Goal: Task Accomplishment & Management: Complete application form

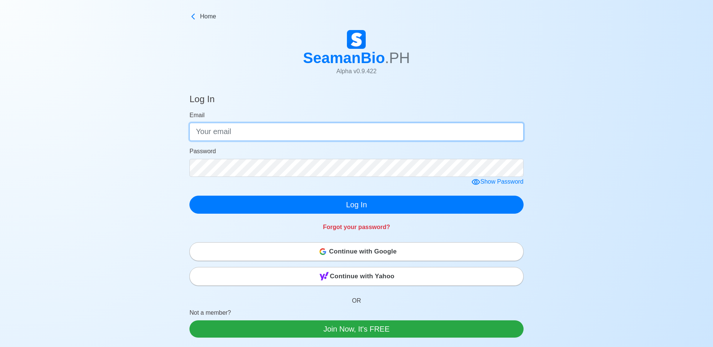
click at [411, 131] on input "Email" at bounding box center [357, 132] width 334 height 18
type input "[EMAIL_ADDRESS][DOMAIN_NAME]"
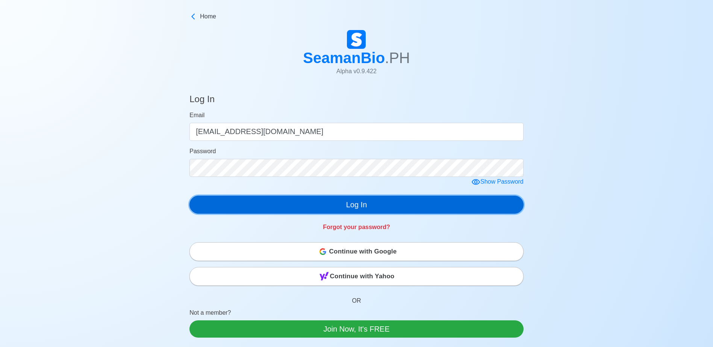
click at [359, 205] on button "Log In" at bounding box center [357, 205] width 334 height 18
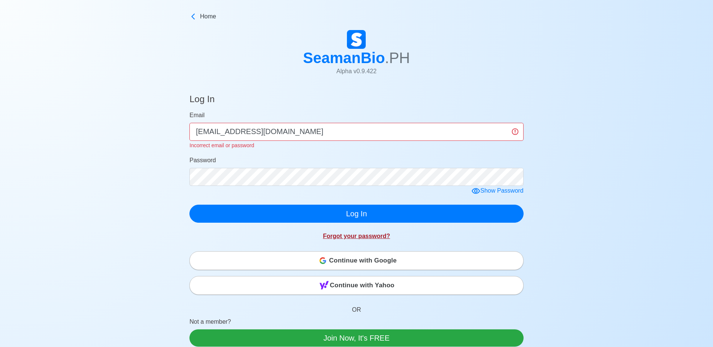
click at [362, 237] on link "Forgot your password?" at bounding box center [356, 236] width 67 height 6
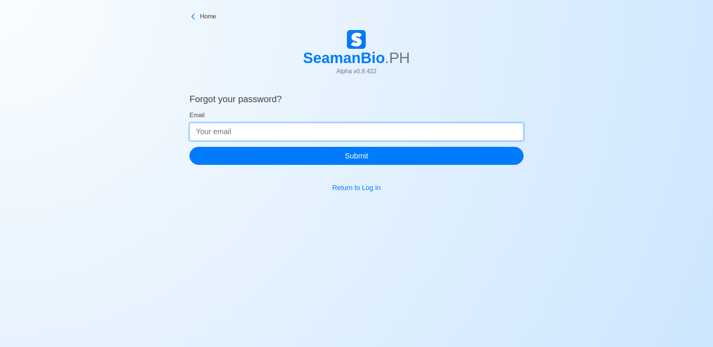
click at [441, 132] on input "Email" at bounding box center [357, 132] width 334 height 18
type input "[EMAIL_ADDRESS][DOMAIN_NAME]"
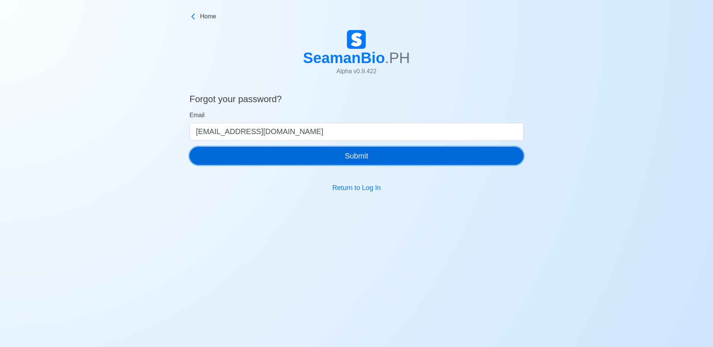
click at [355, 156] on button "Submit" at bounding box center [357, 156] width 334 height 18
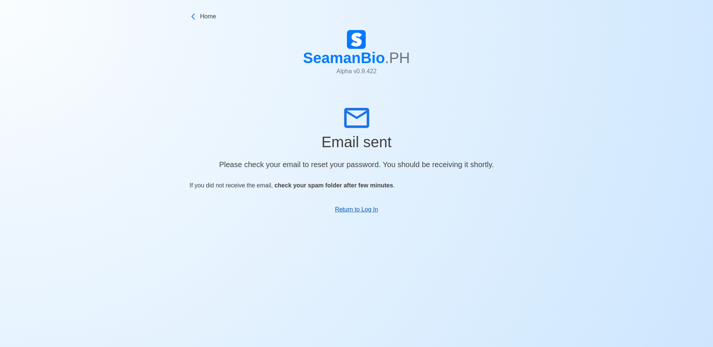
click at [346, 210] on link "Return to Log In" at bounding box center [356, 209] width 43 height 6
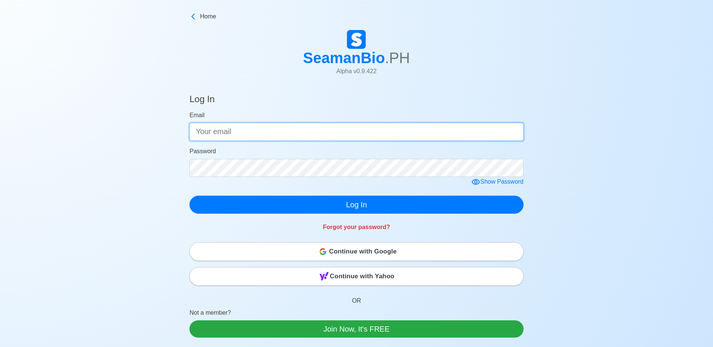
click at [364, 133] on input "Email" at bounding box center [357, 132] width 334 height 18
type input "[EMAIL_ADDRESS][DOMAIN_NAME]"
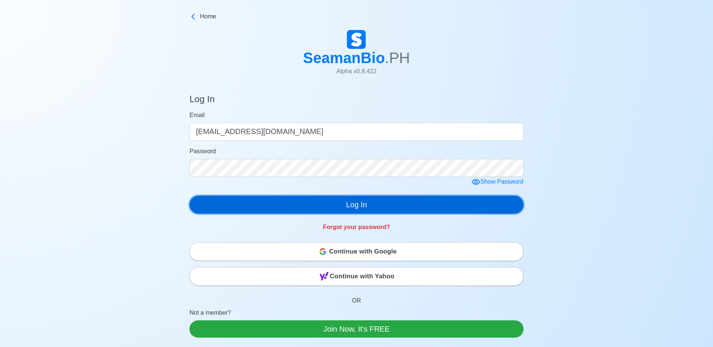
click at [361, 209] on button "Log In" at bounding box center [357, 205] width 334 height 18
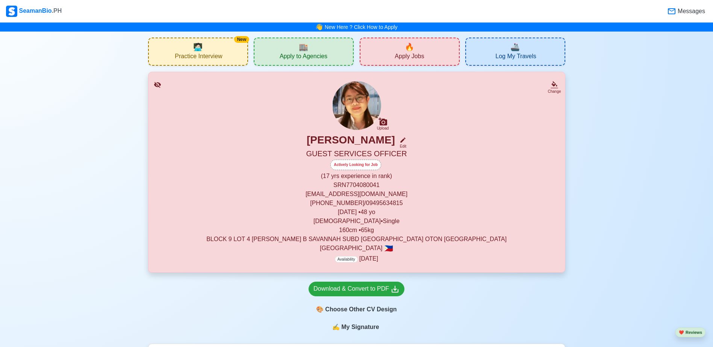
click at [308, 52] on span "🏬" at bounding box center [303, 46] width 9 height 11
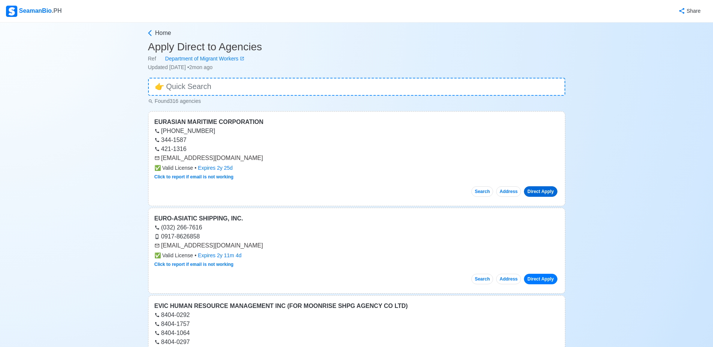
click at [549, 192] on link "Direct Apply" at bounding box center [540, 192] width 33 height 11
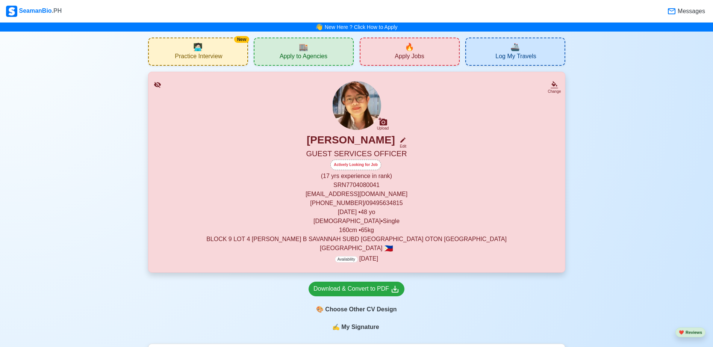
click at [419, 53] on span "Apply Jobs" at bounding box center [409, 57] width 29 height 9
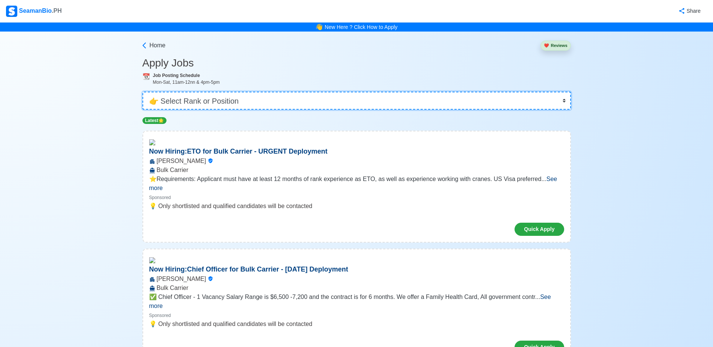
click at [564, 101] on select "👉 Select Rank or Position Master Chief Officer 2nd Officer 3rd Officer Junior O…" at bounding box center [357, 101] width 429 height 18
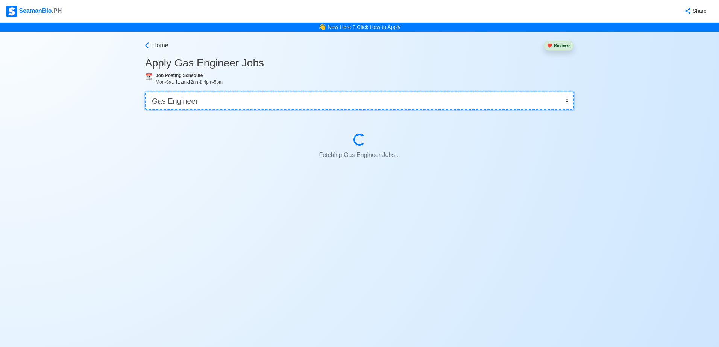
click at [565, 103] on select "👉 Select Rank or Position Master Chief Officer 2nd Officer 3rd Officer Junior O…" at bounding box center [359, 101] width 429 height 18
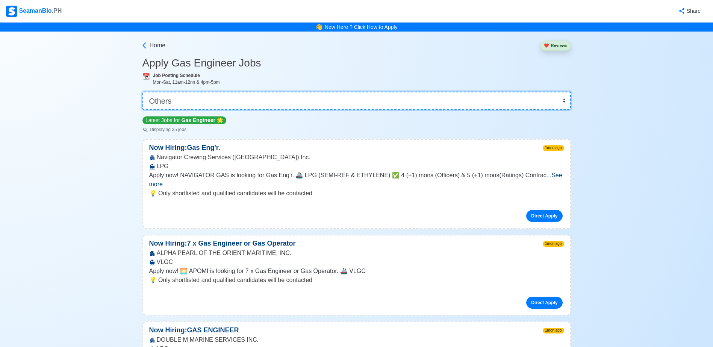
click at [145, 92] on select "👉 Select Rank or Position Master Chief Officer 2nd Officer 3rd Officer Junior O…" at bounding box center [357, 101] width 429 height 18
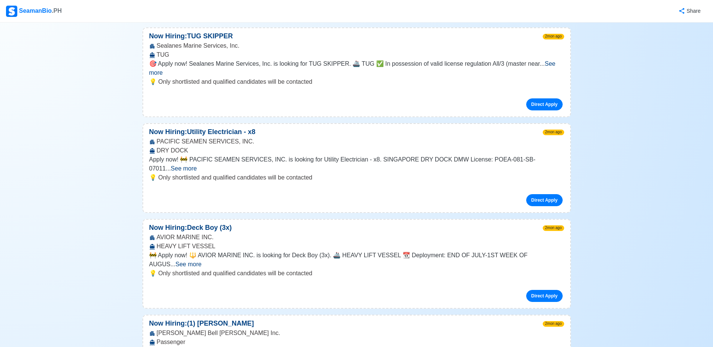
scroll to position [3196, 0]
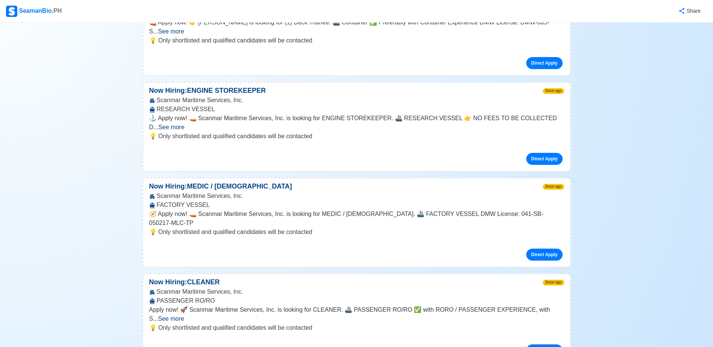
scroll to position [3986, 0]
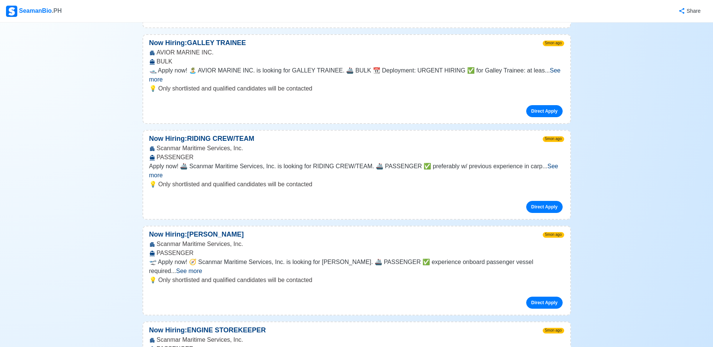
scroll to position [6580, 0]
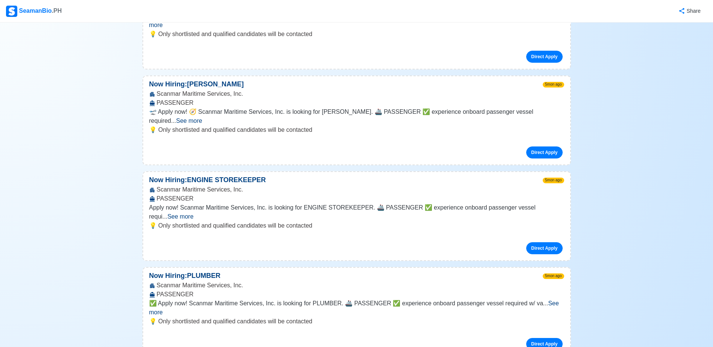
scroll to position [6731, 0]
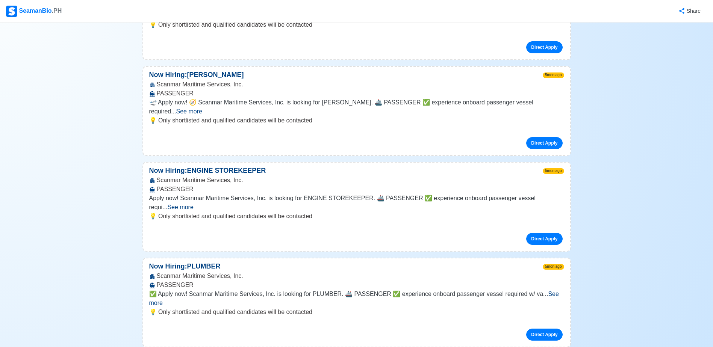
drag, startPoint x: 588, startPoint y: 158, endPoint x: 594, endPoint y: 157, distance: 5.7
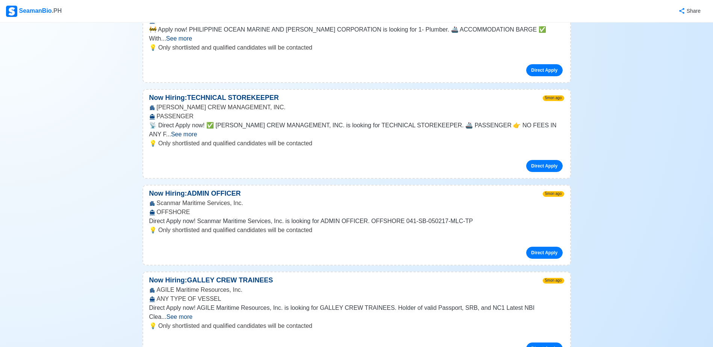
scroll to position [7558, 0]
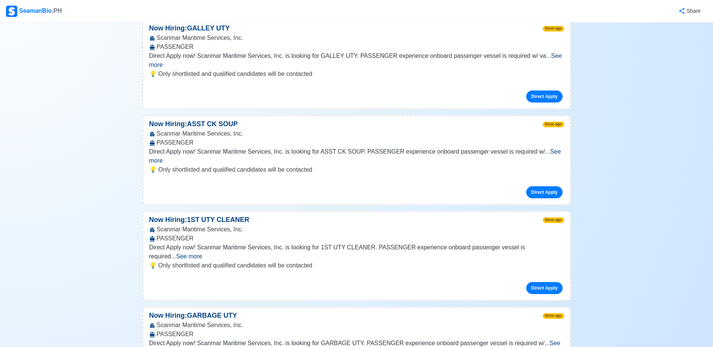
scroll to position [10905, 0]
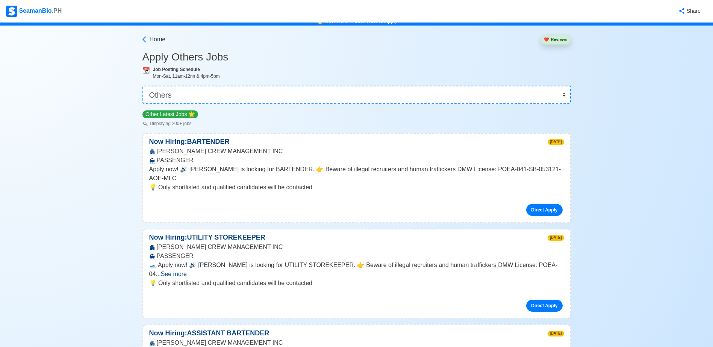
scroll to position [0, 0]
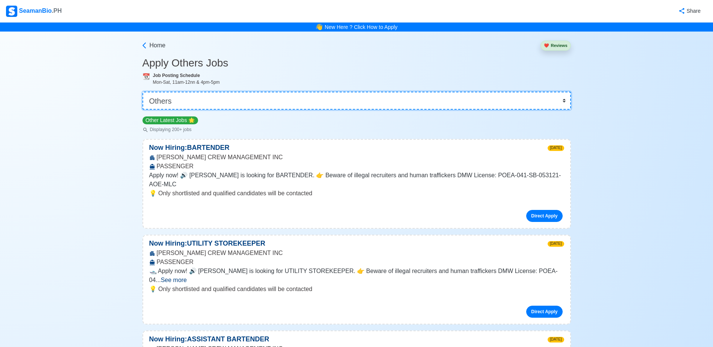
click at [563, 102] on select "👉 Select Rank or Position Master Chief Officer 2nd Officer 3rd Officer Junior O…" at bounding box center [357, 101] width 429 height 18
select select "[PERSON_NAME]"
click at [145, 92] on select "👉 Select Rank or Position Master Chief Officer 2nd Officer 3rd Officer Junior O…" at bounding box center [357, 101] width 429 height 18
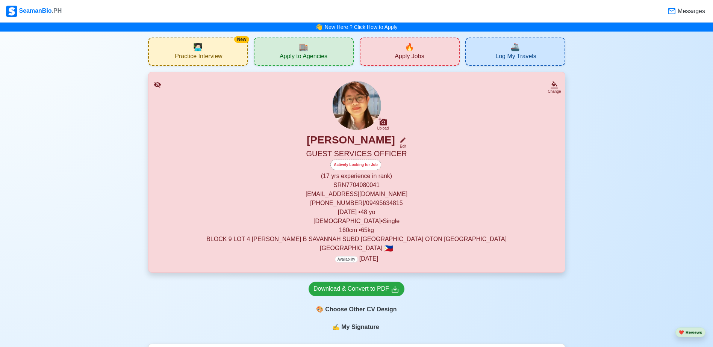
click at [684, 12] on span "Messages" at bounding box center [690, 11] width 29 height 9
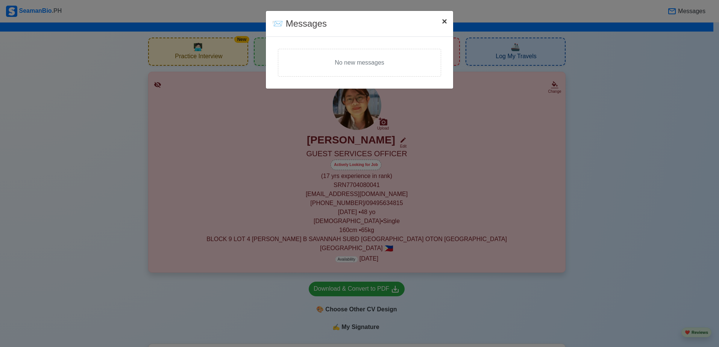
click at [444, 24] on span "×" at bounding box center [444, 21] width 5 height 10
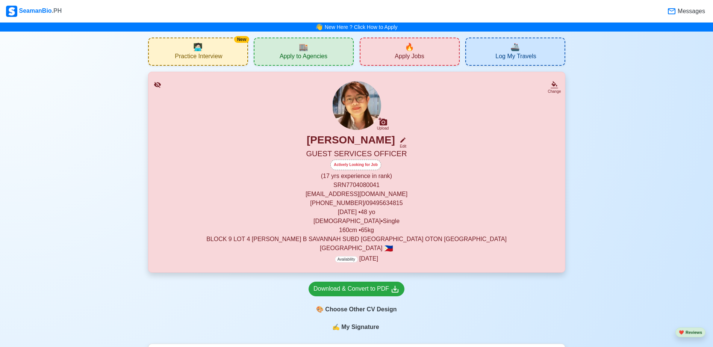
click at [362, 112] on img at bounding box center [356, 105] width 49 height 49
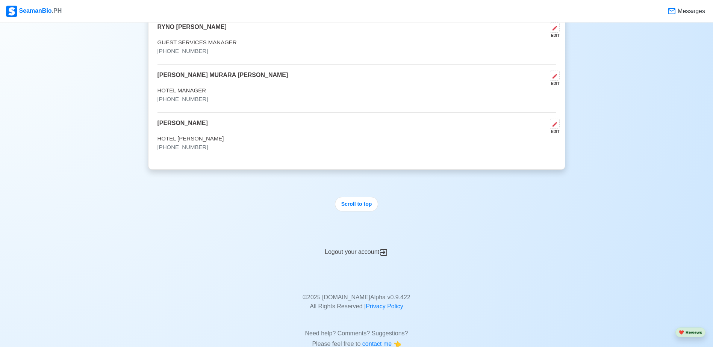
scroll to position [2450, 0]
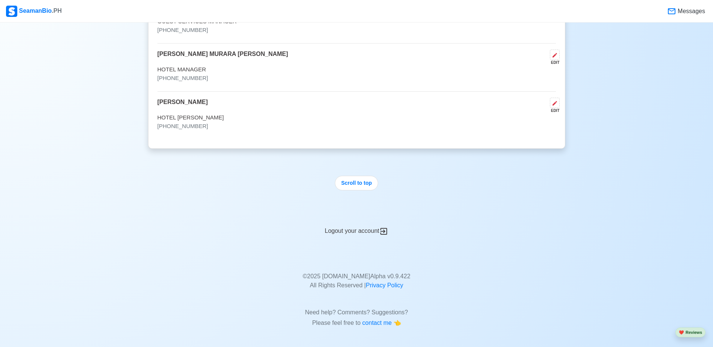
click at [384, 232] on icon at bounding box center [383, 231] width 9 height 9
